Goal: Download file/media

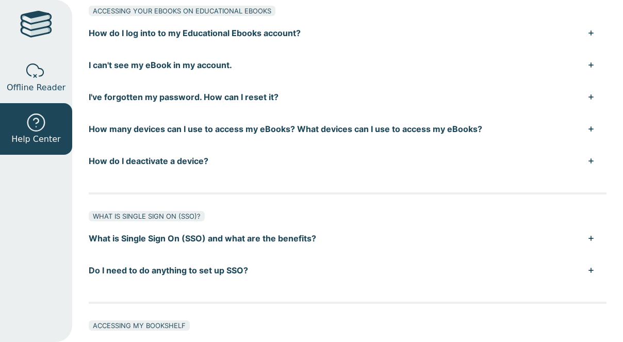
scroll to position [154, 0]
click at [345, 52] on button "I can't see my eBook in my account." at bounding box center [348, 64] width 518 height 32
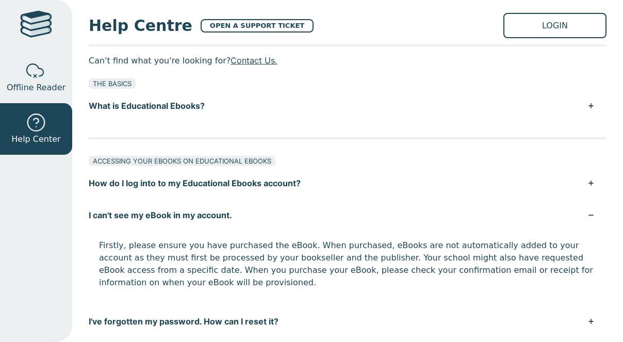
scroll to position [0, 0]
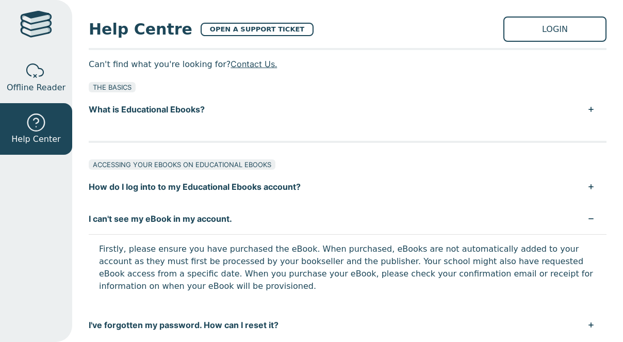
click at [459, 123] on button "What is Educational Ebooks?" at bounding box center [348, 109] width 518 height 32
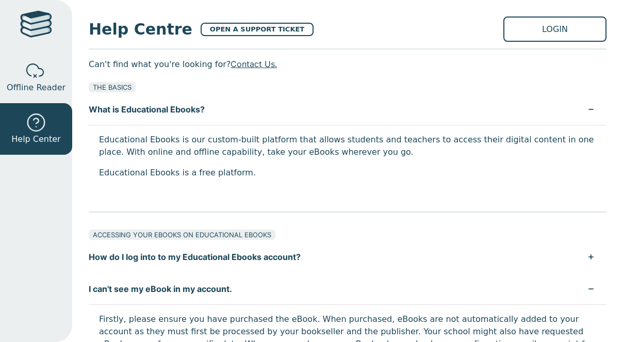
click at [539, 25] on link "LOGIN" at bounding box center [555, 29] width 103 height 25
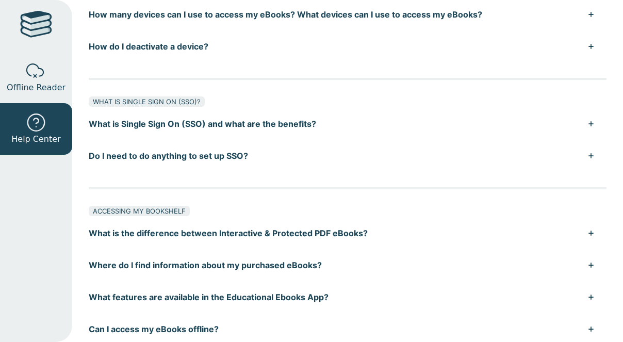
scroll to position [274, 0]
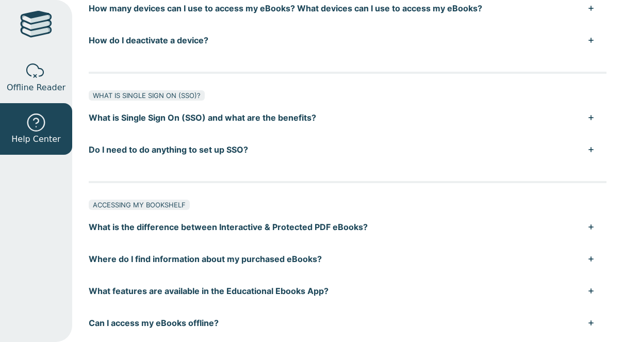
click at [313, 150] on button "Do I need to do anything to set up SSO?" at bounding box center [348, 150] width 518 height 32
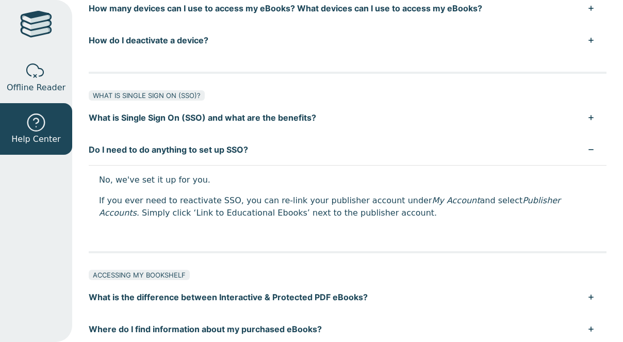
click at [320, 114] on button "What is Single Sign On (SSO) and what are the benefits?" at bounding box center [348, 118] width 518 height 32
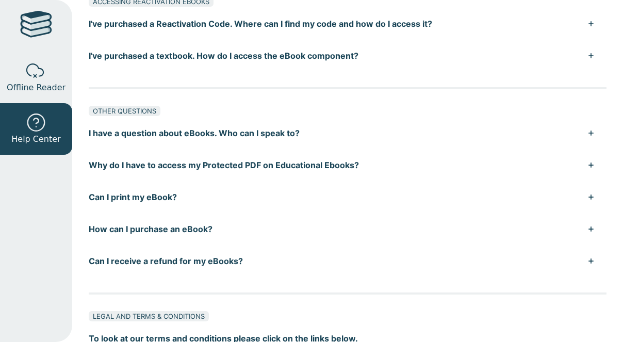
scroll to position [915, 0]
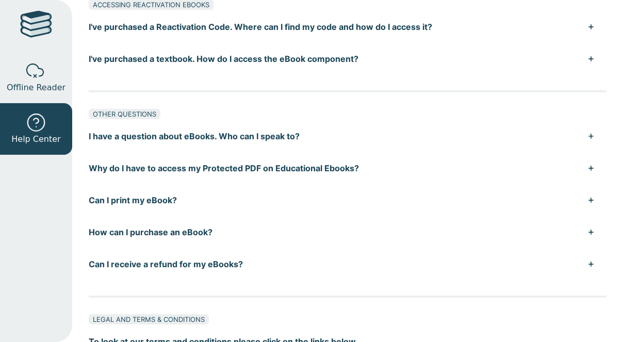
click at [418, 334] on p "To look at our terms and conditions please click on the links below." at bounding box center [348, 341] width 518 height 15
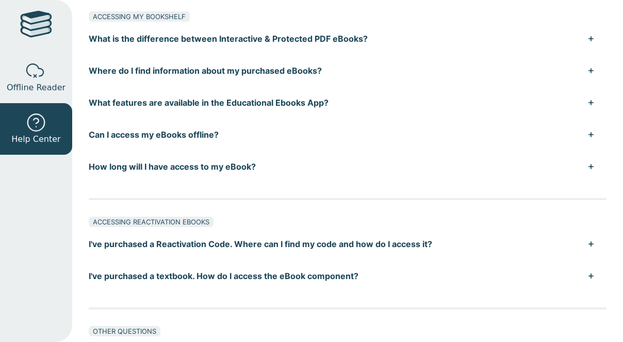
scroll to position [698, 0]
click at [40, 30] on div at bounding box center [36, 26] width 32 height 30
click at [51, 74] on link "Offline Reader" at bounding box center [36, 78] width 72 height 52
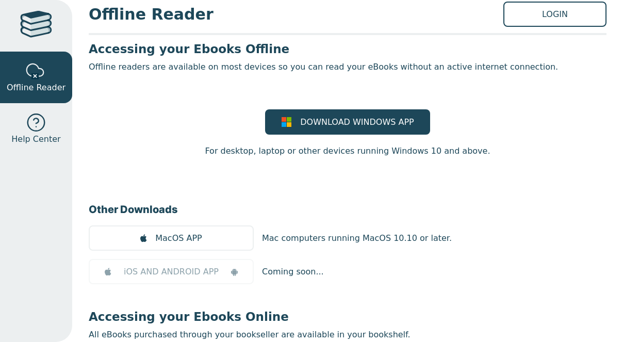
scroll to position [15, 0]
click at [386, 124] on span "DOWNLOAD WINDOWS APP" at bounding box center [357, 122] width 114 height 12
click at [404, 121] on span "DOWNLOAD WINDOWS APP" at bounding box center [357, 122] width 114 height 12
click at [538, 172] on main1 "Accessing your Ebooks Offline Offline readers are available on most devices so …" at bounding box center [348, 224] width 518 height 366
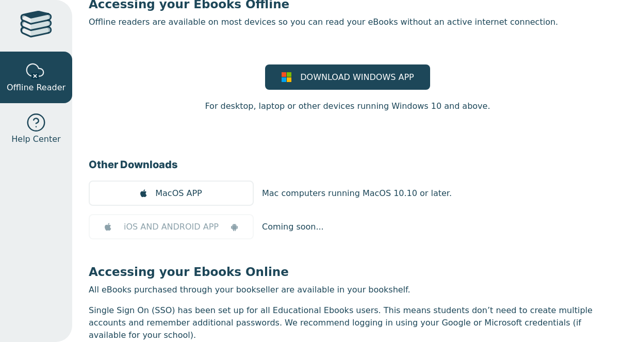
scroll to position [60, 0]
